Goal: Check status: Check status

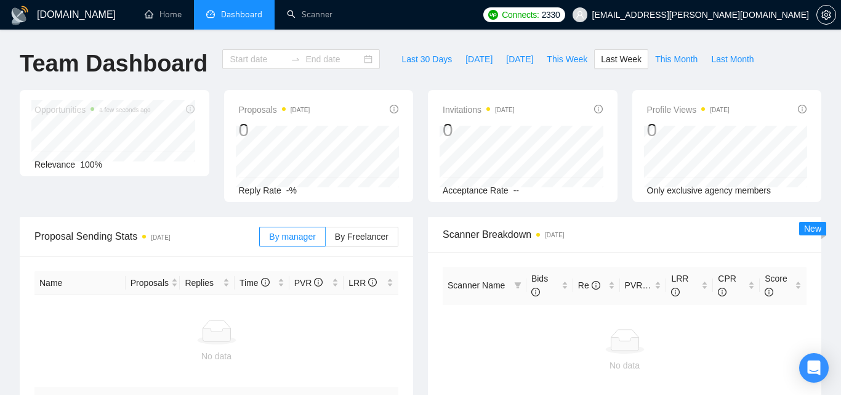
type input "[DATE]"
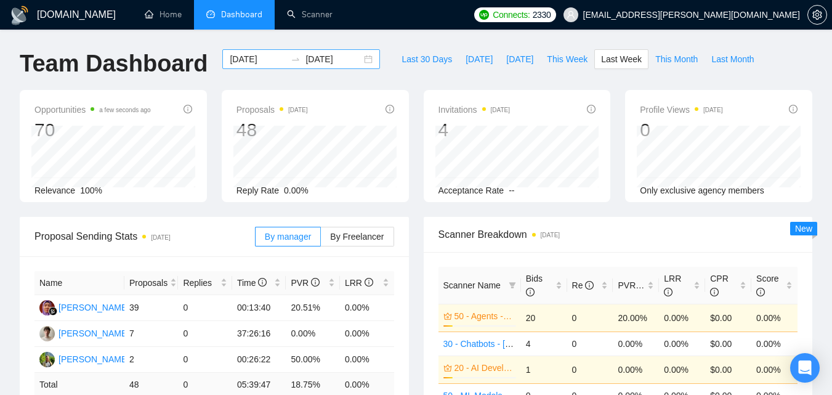
click at [259, 59] on input "[DATE]" at bounding box center [258, 59] width 56 height 14
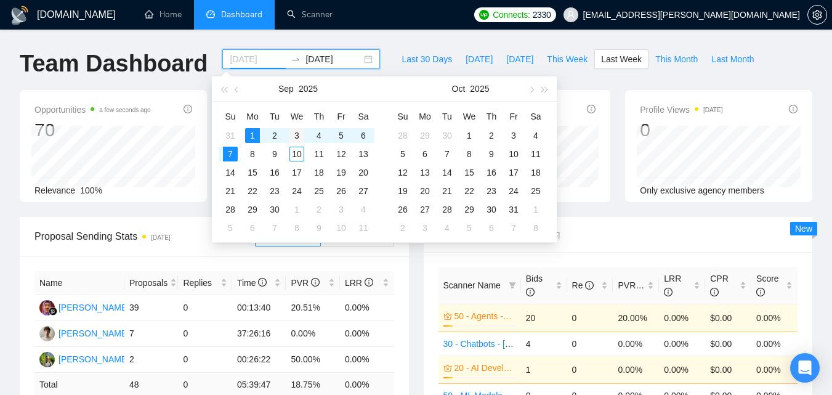
type input "[DATE]"
click at [296, 139] on div "3" at bounding box center [296, 135] width 15 height 15
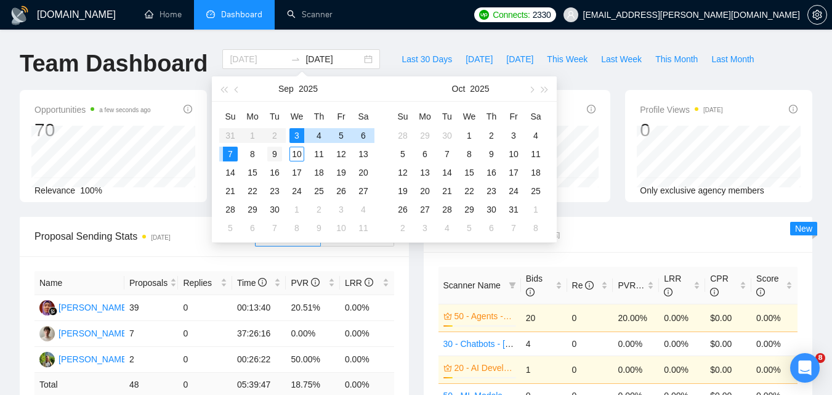
type input "[DATE]"
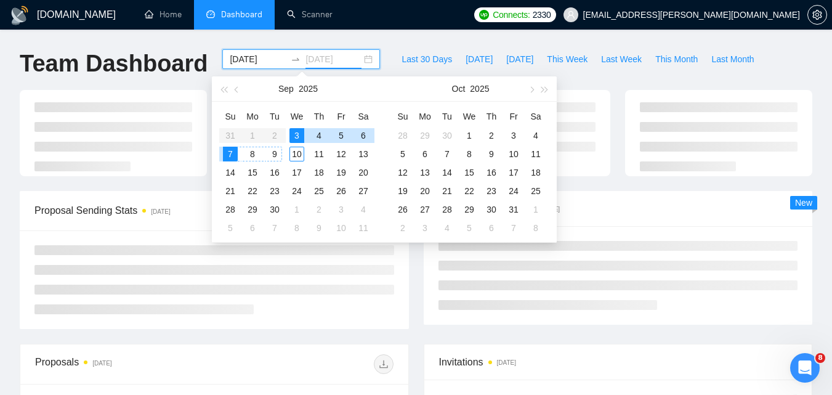
click at [275, 156] on div "9" at bounding box center [274, 154] width 15 height 15
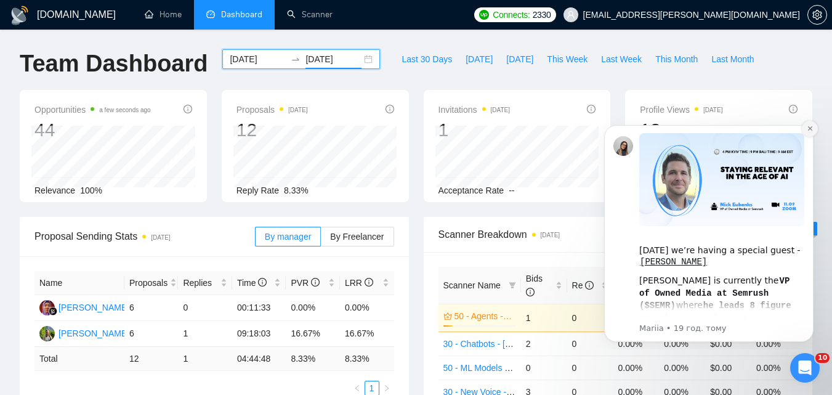
click at [812, 127] on icon "Dismiss notification" at bounding box center [809, 128] width 4 height 4
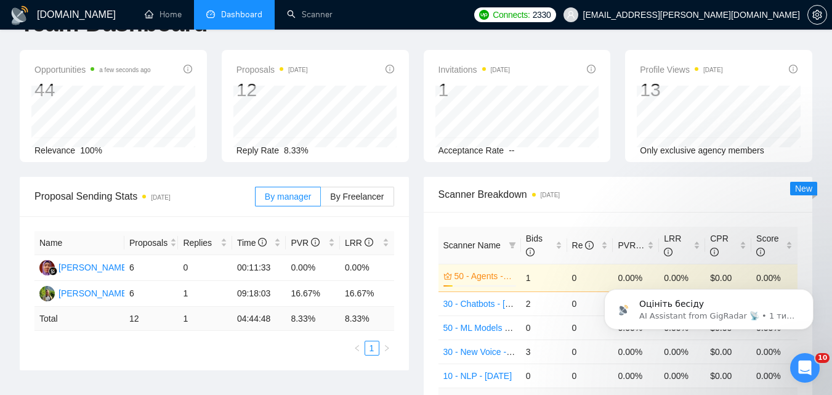
scroll to position [62, 0]
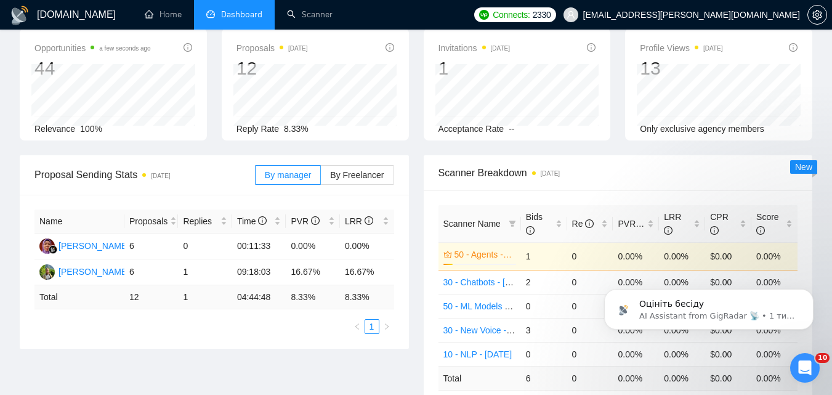
click at [384, 189] on div "By manager By Freelancer" at bounding box center [324, 174] width 139 height 39
click at [384, 182] on label "By Freelancer" at bounding box center [357, 175] width 73 height 20
click at [321, 178] on input "By Freelancer" at bounding box center [321, 178] width 0 height 0
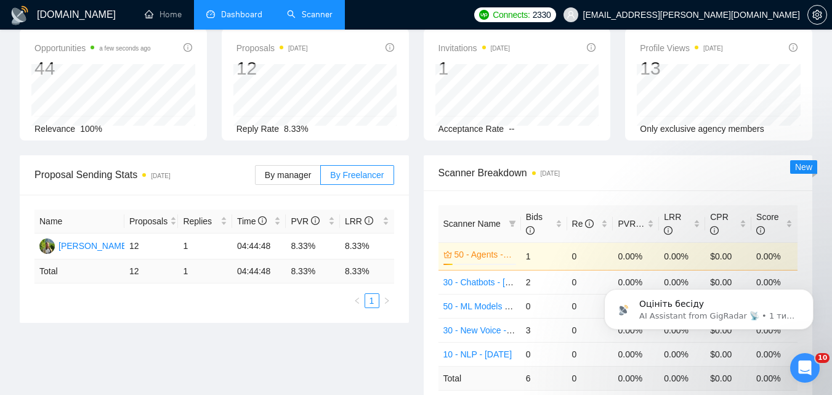
click at [310, 17] on link "Scanner" at bounding box center [310, 14] width 46 height 10
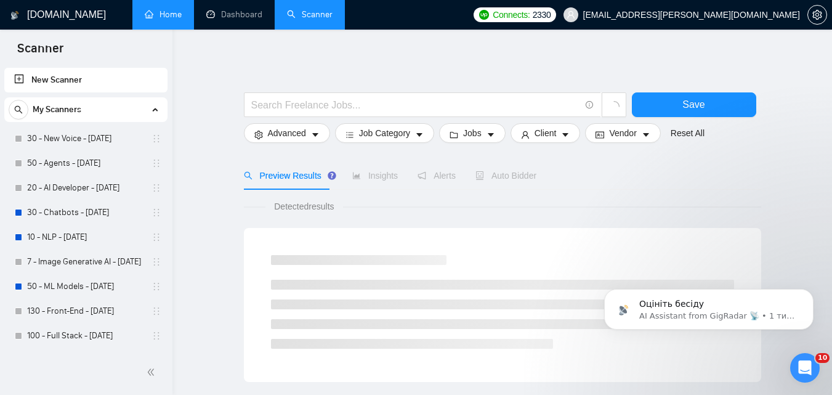
click at [182, 14] on link "Home" at bounding box center [163, 14] width 37 height 10
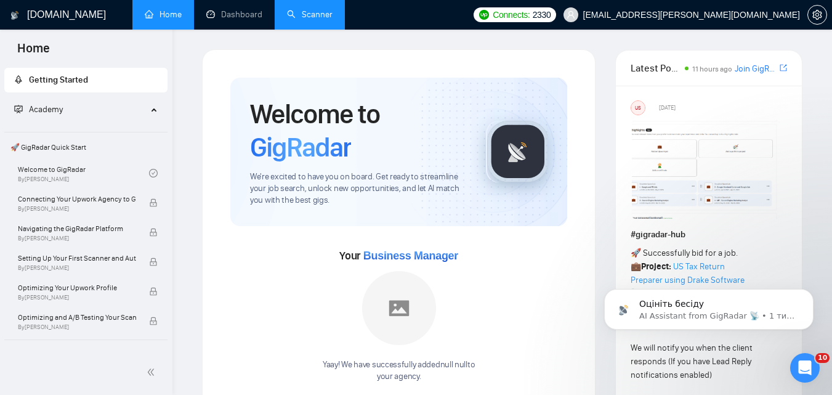
click at [295, 20] on link "Scanner" at bounding box center [310, 14] width 46 height 10
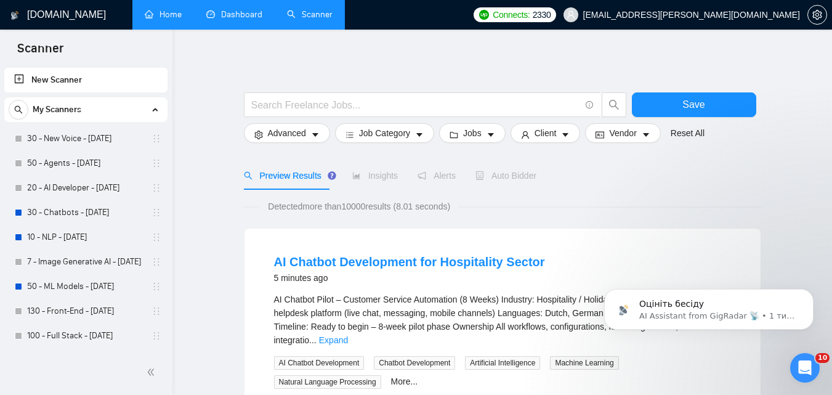
click at [225, 14] on link "Dashboard" at bounding box center [234, 14] width 56 height 10
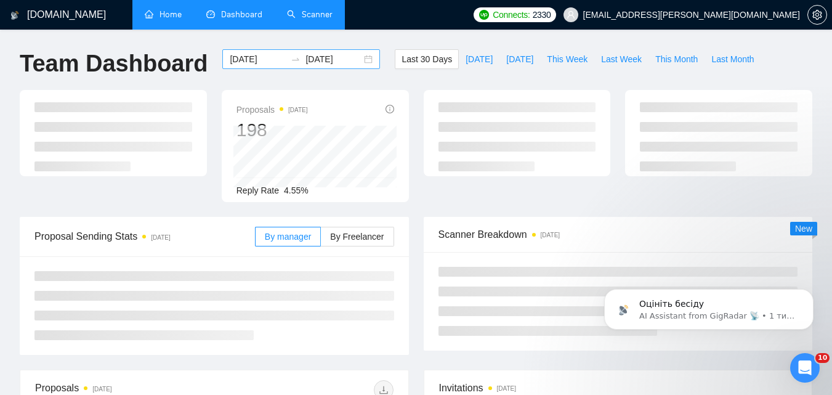
click at [305, 57] on input "[DATE]" at bounding box center [333, 59] width 56 height 14
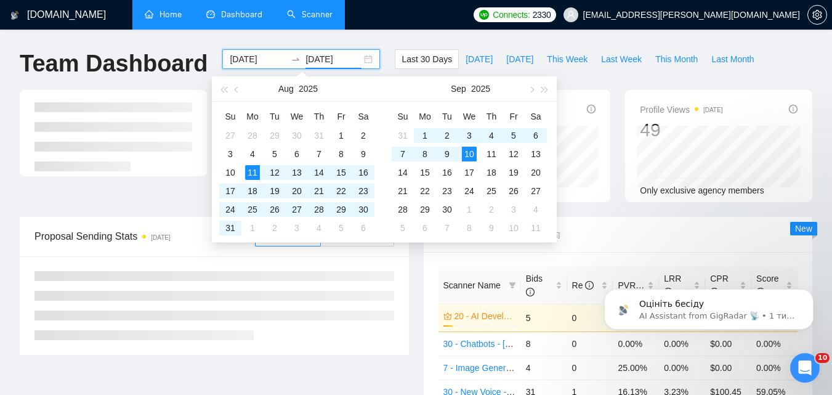
click at [254, 57] on input "[DATE]" at bounding box center [258, 59] width 56 height 14
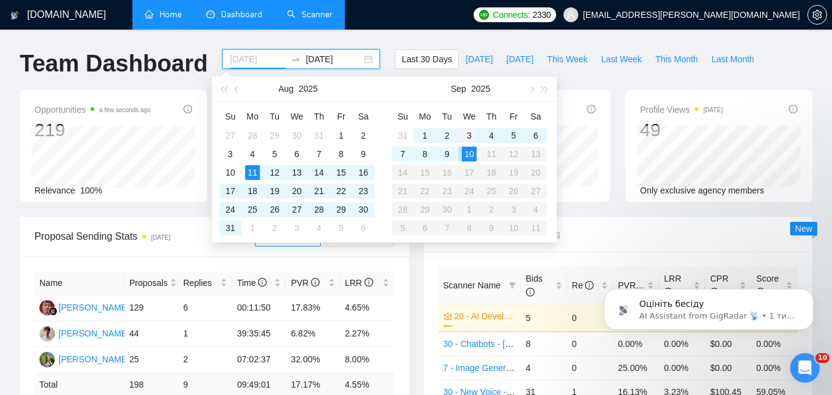
type input "[DATE]"
click at [470, 135] on div "3" at bounding box center [469, 135] width 15 height 15
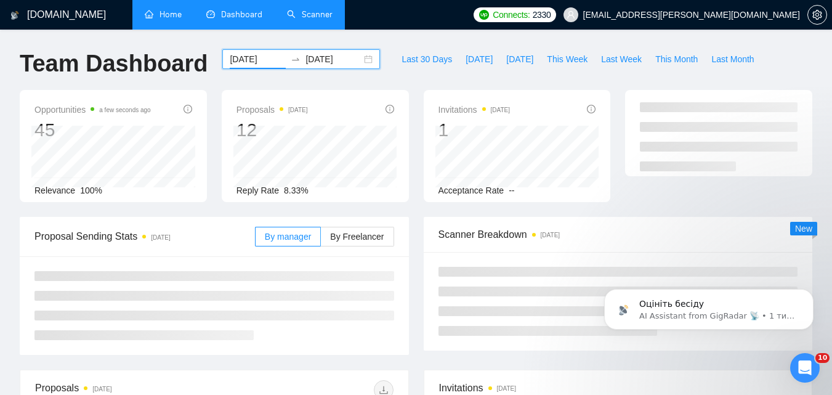
click at [309, 60] on input "[DATE]" at bounding box center [333, 59] width 56 height 14
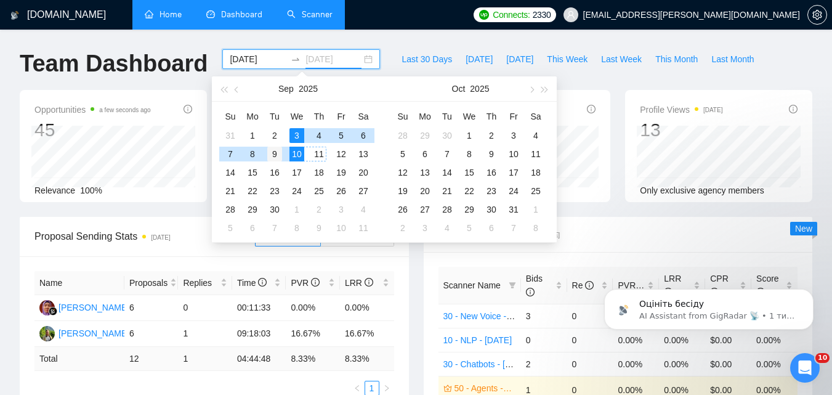
type input "[DATE]"
click at [271, 156] on div "9" at bounding box center [274, 154] width 15 height 15
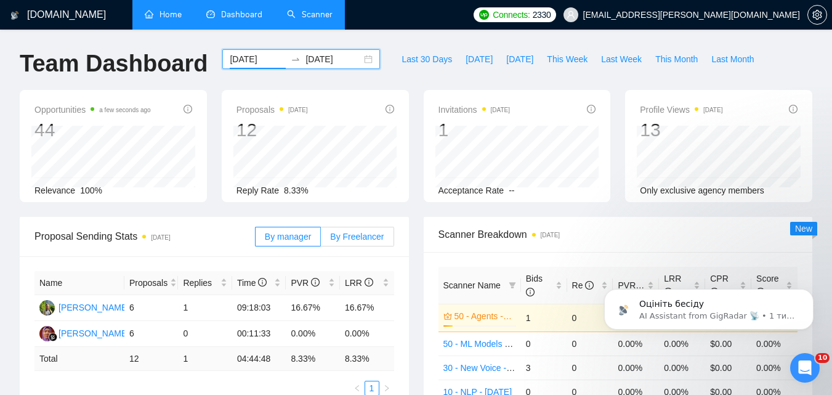
click at [357, 233] on span "By Freelancer" at bounding box center [357, 237] width 54 height 10
click at [321, 240] on input "By Freelancer" at bounding box center [321, 240] width 0 height 0
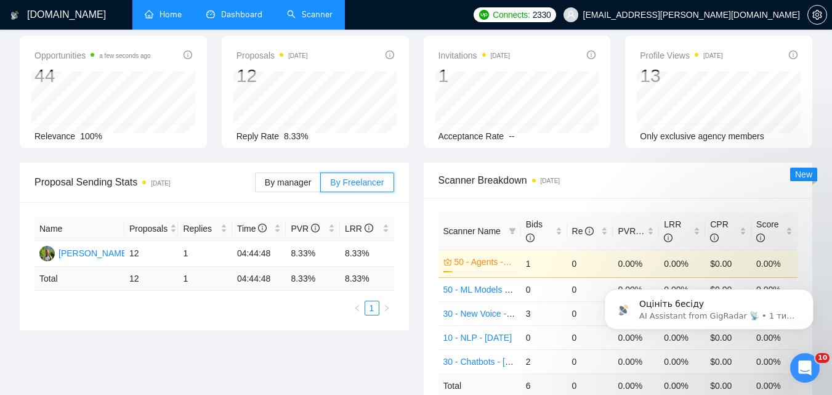
scroll to position [62, 0]
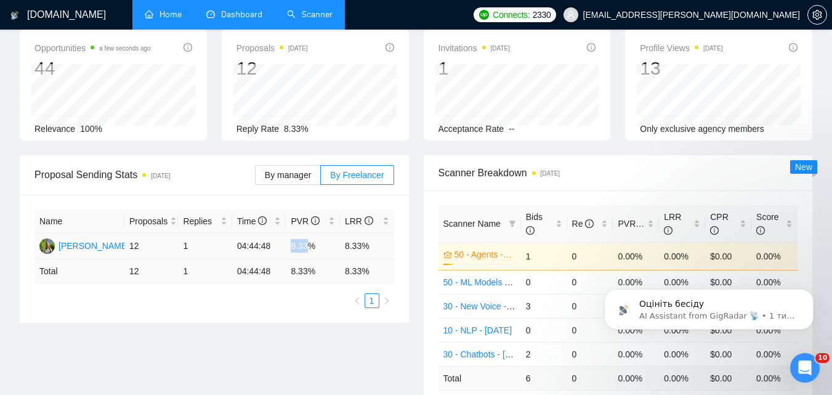
drag, startPoint x: 291, startPoint y: 244, endPoint x: 309, endPoint y: 248, distance: 18.8
click at [309, 248] on td "8.33%" at bounding box center [313, 246] width 54 height 26
copy td "8.33"
drag, startPoint x: 344, startPoint y: 247, endPoint x: 360, endPoint y: 249, distance: 15.5
click at [360, 249] on td "8.33%" at bounding box center [367, 246] width 54 height 26
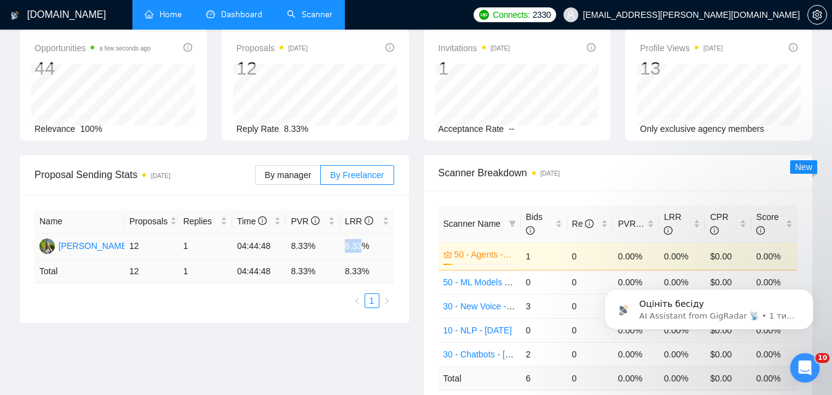
copy td "8.33"
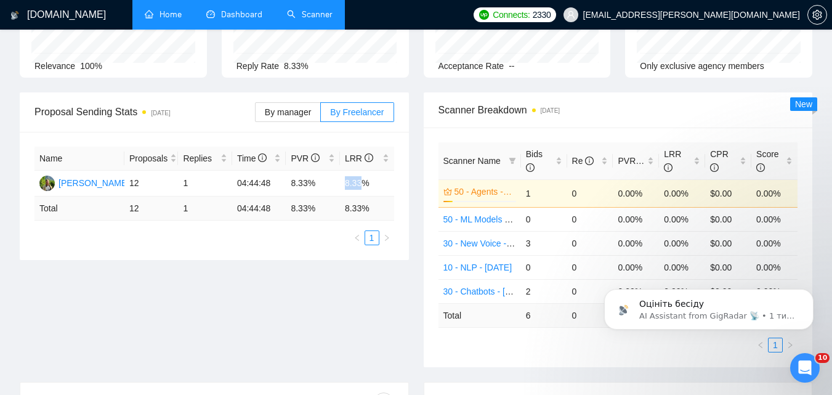
scroll to position [0, 0]
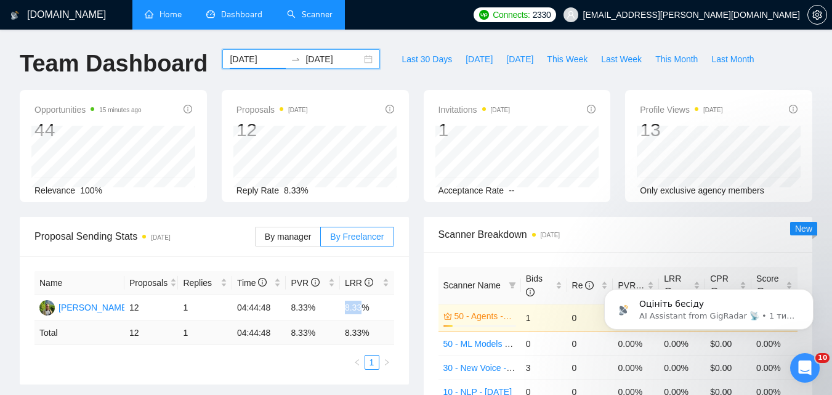
click at [265, 58] on input "[DATE]" at bounding box center [258, 59] width 56 height 14
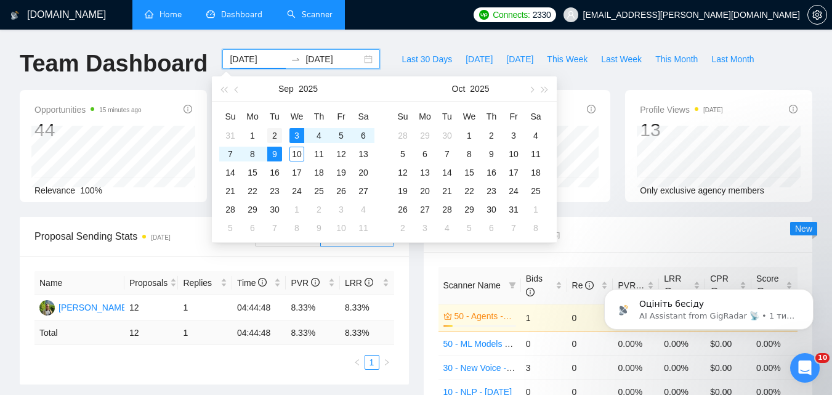
type input "[DATE]"
click at [275, 134] on div "2" at bounding box center [274, 135] width 15 height 15
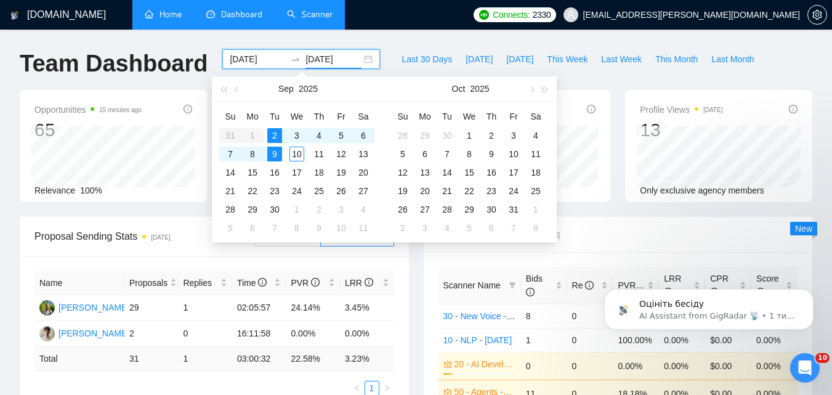
type input "[DATE]"
click at [195, 87] on div "Team Dashboard" at bounding box center [113, 69] width 203 height 41
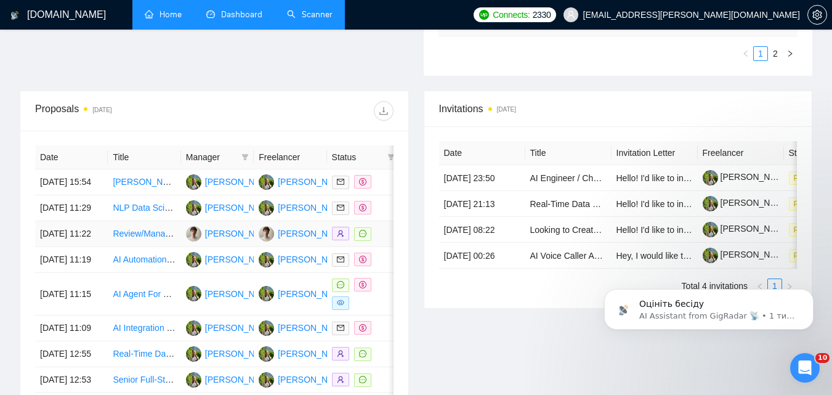
scroll to position [431, 0]
